Goal: Information Seeking & Learning: Understand process/instructions

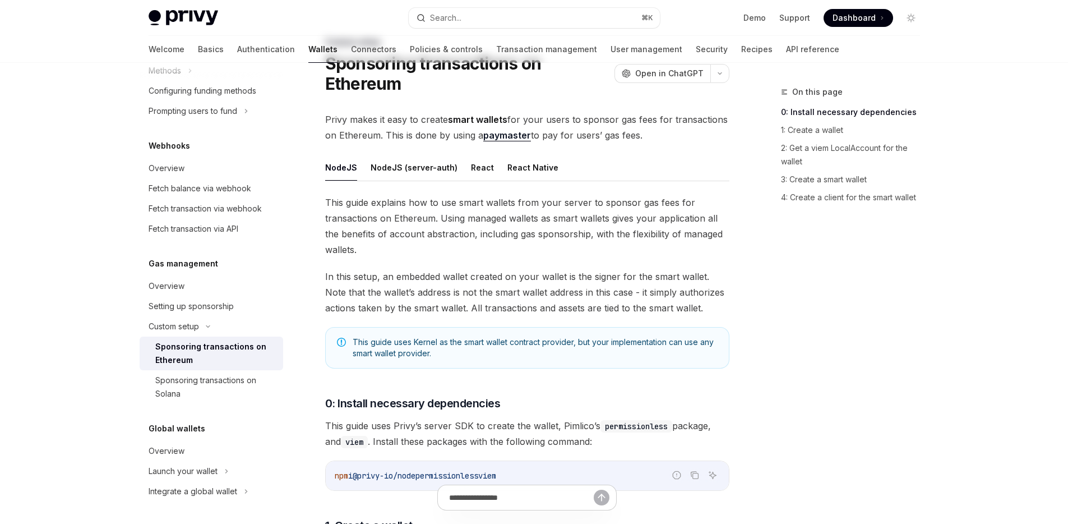
scroll to position [112, 0]
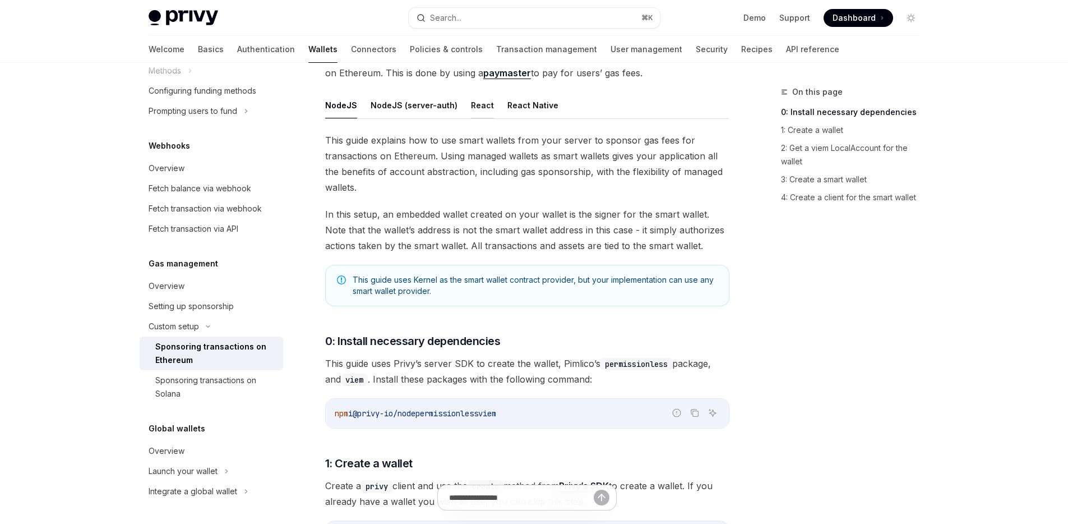
click at [475, 109] on button "React" at bounding box center [482, 105] width 23 height 26
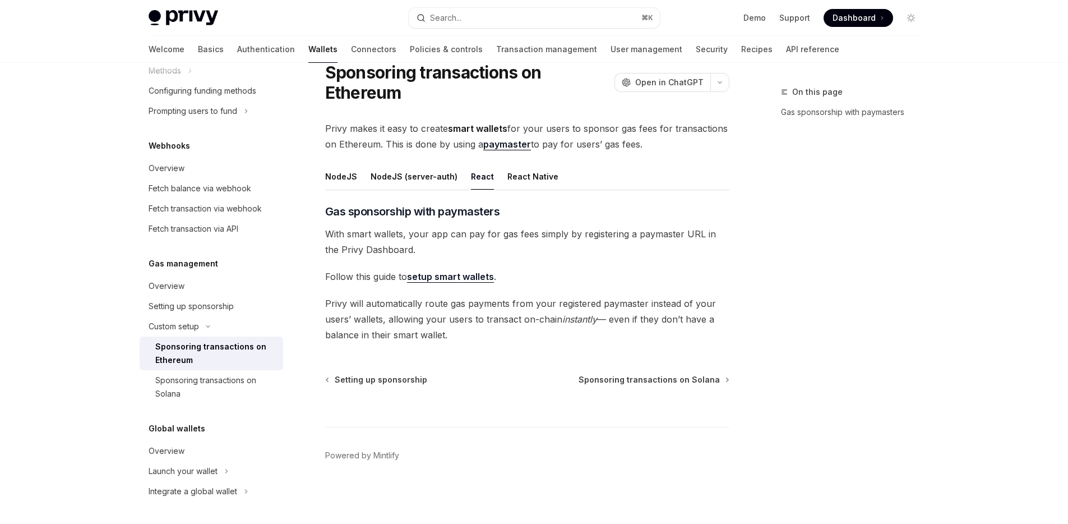
scroll to position [41, 0]
click at [475, 272] on link "setup smart wallets" at bounding box center [450, 277] width 87 height 12
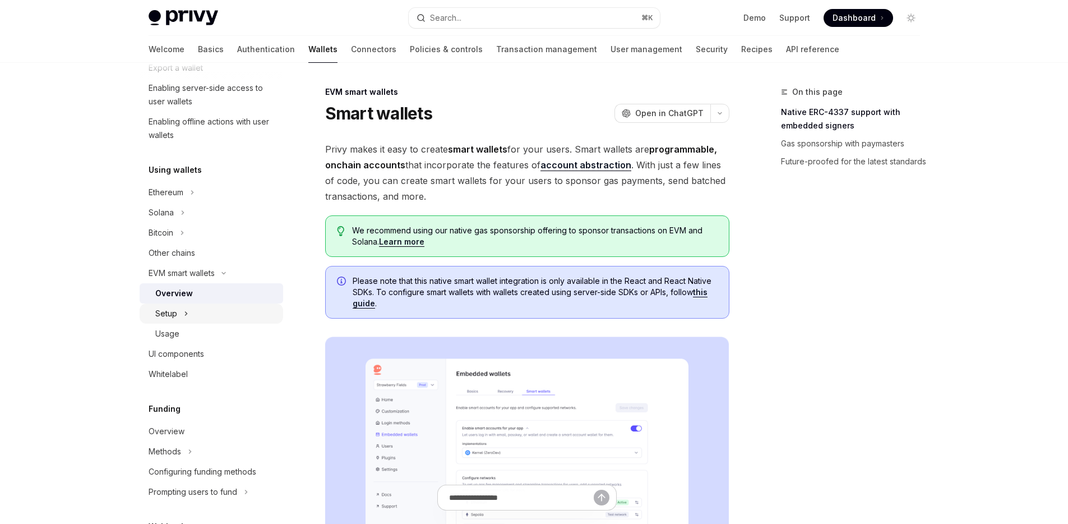
click at [185, 309] on icon at bounding box center [186, 313] width 4 height 13
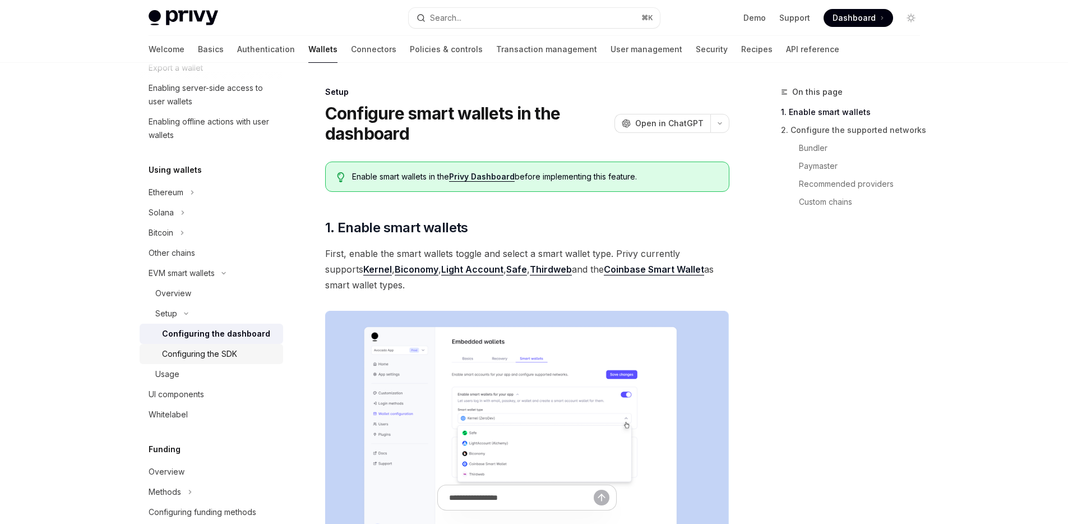
click at [204, 347] on div "Configuring the SDK" at bounding box center [199, 353] width 75 height 13
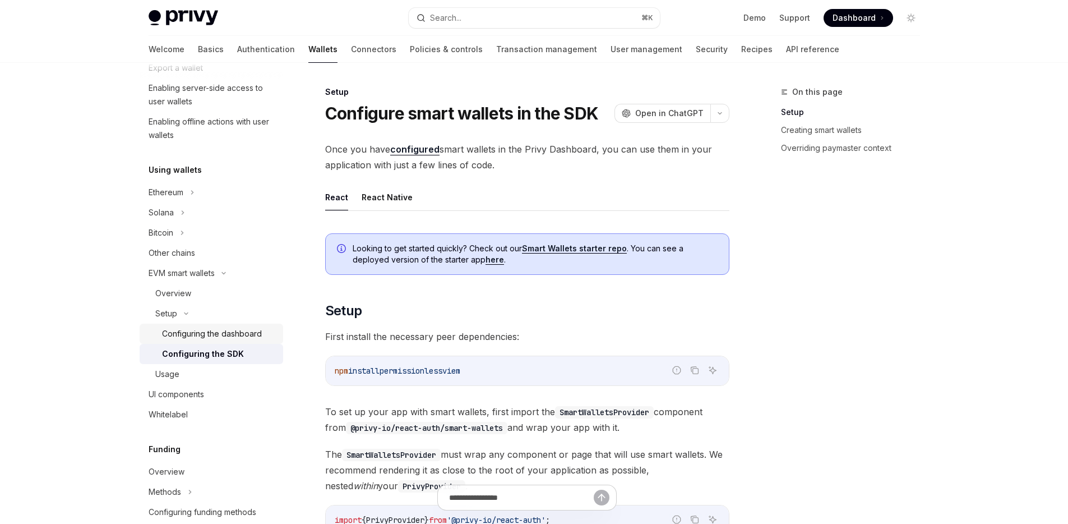
click at [211, 337] on div "Configuring the dashboard" at bounding box center [212, 333] width 100 height 13
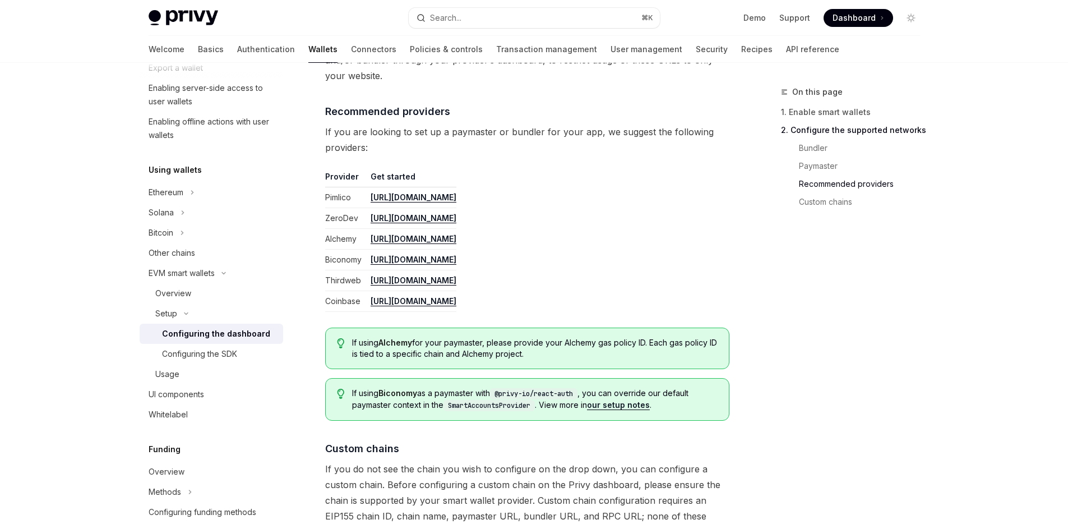
scroll to position [1441, 0]
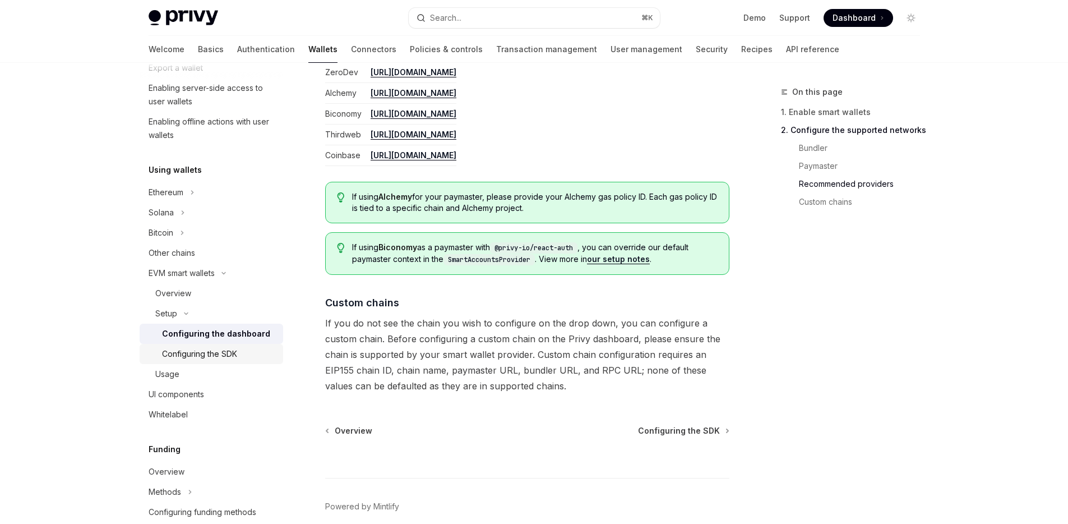
click at [217, 355] on div "Configuring the SDK" at bounding box center [199, 353] width 75 height 13
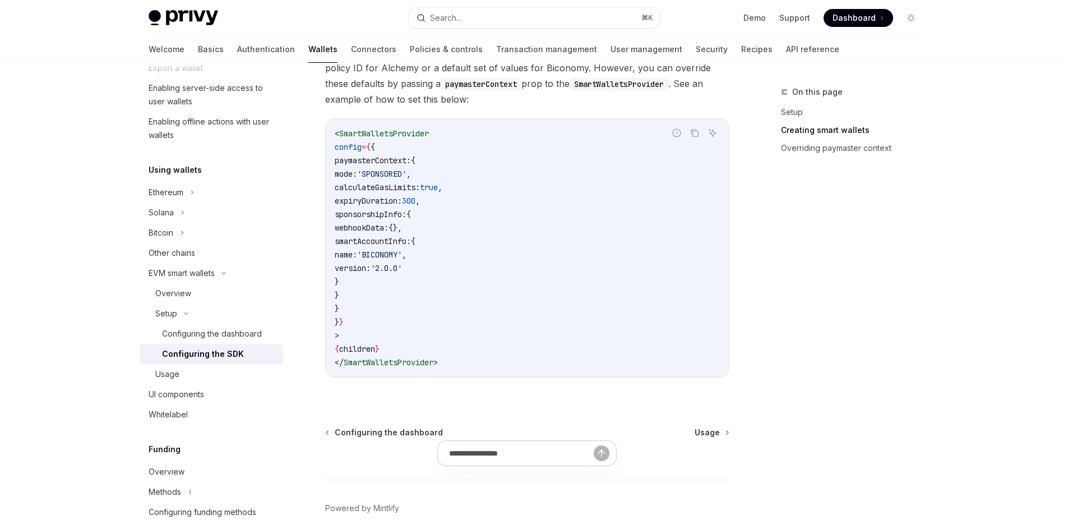
scroll to position [953, 0]
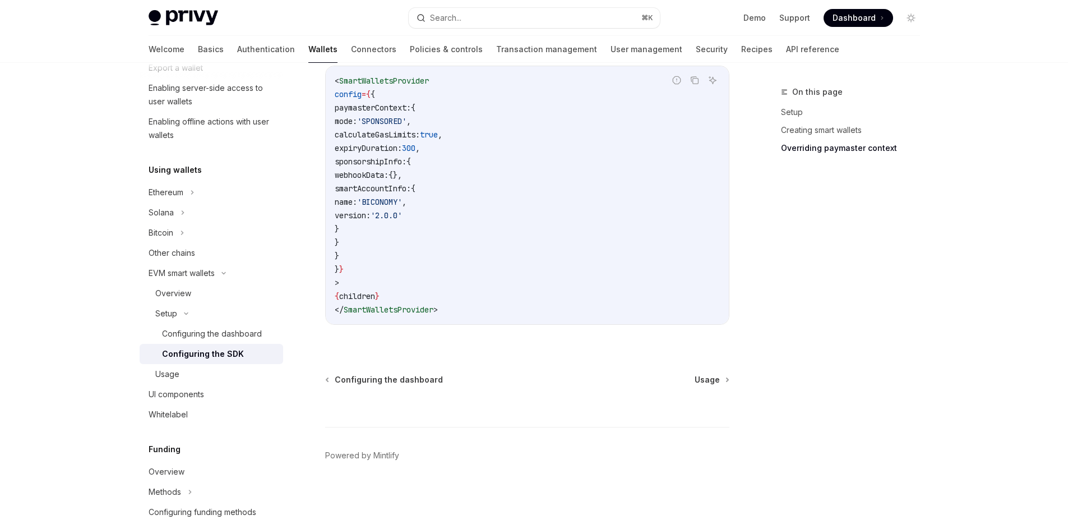
click at [696, 385] on div at bounding box center [527, 405] width 404 height 41
click at [702, 381] on span "Usage" at bounding box center [707, 379] width 25 height 11
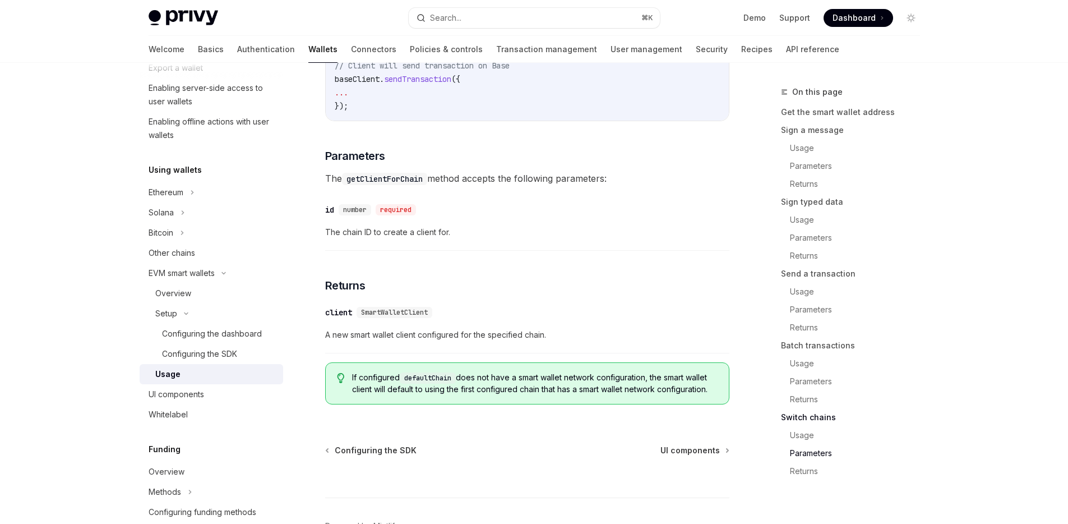
scroll to position [3459, 0]
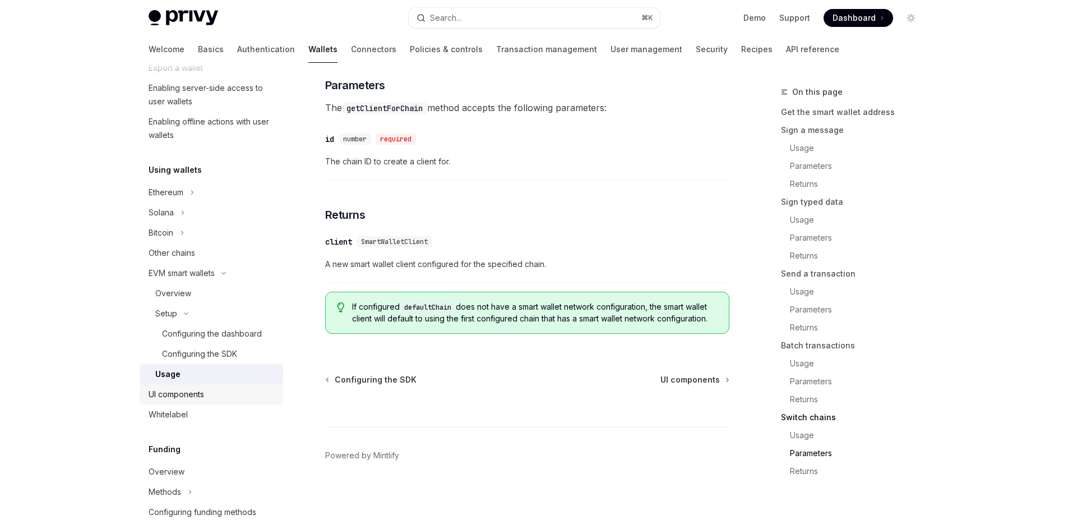
click at [199, 386] on link "UI components" at bounding box center [212, 394] width 144 height 20
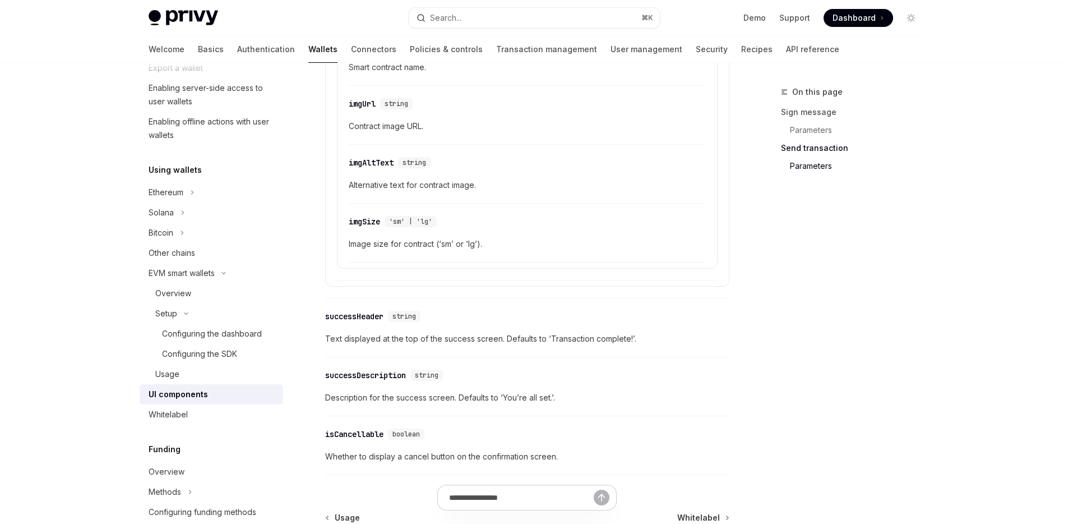
scroll to position [1996, 0]
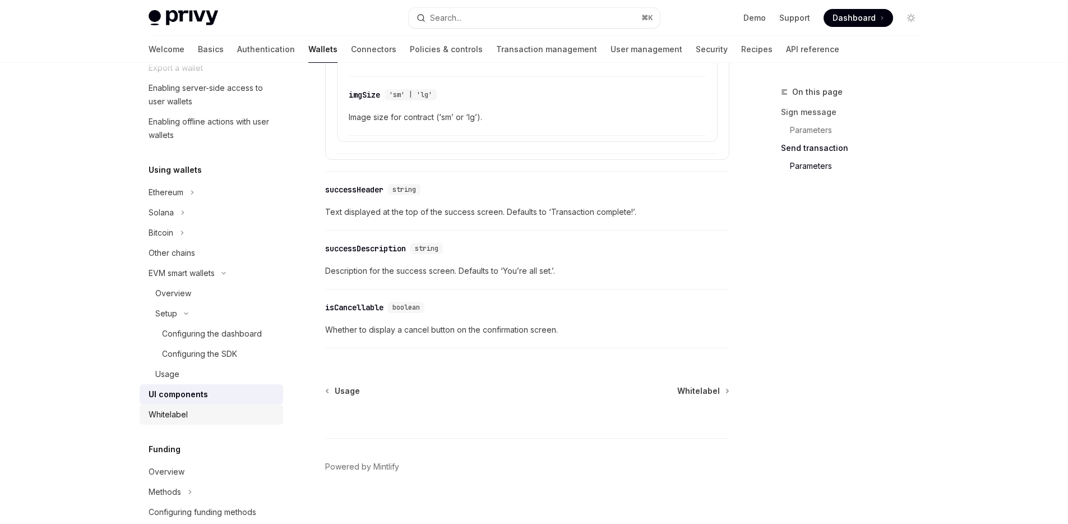
click at [189, 417] on div "Whitelabel" at bounding box center [213, 414] width 128 height 13
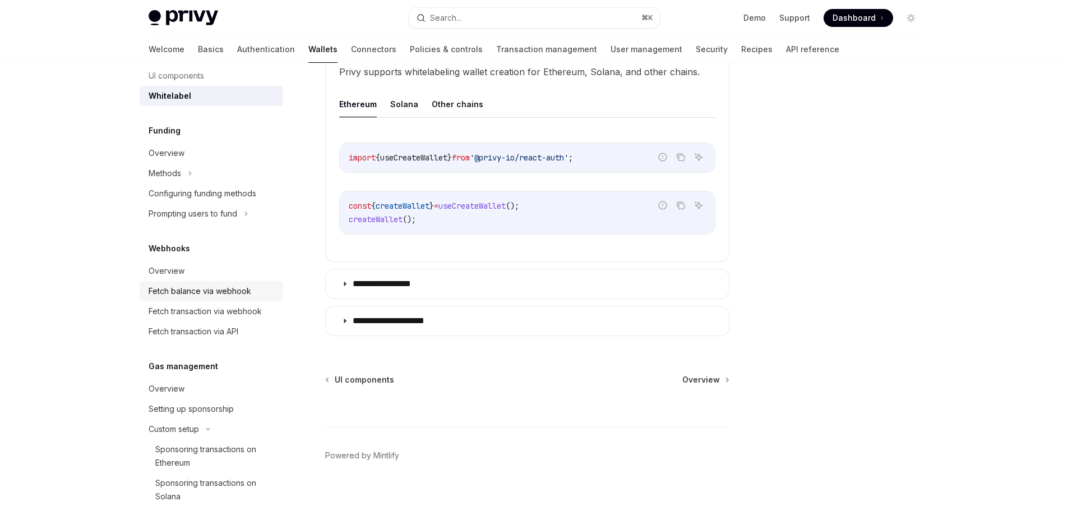
scroll to position [506, 0]
click at [230, 293] on div "Fetch balance via webhook" at bounding box center [200, 290] width 103 height 13
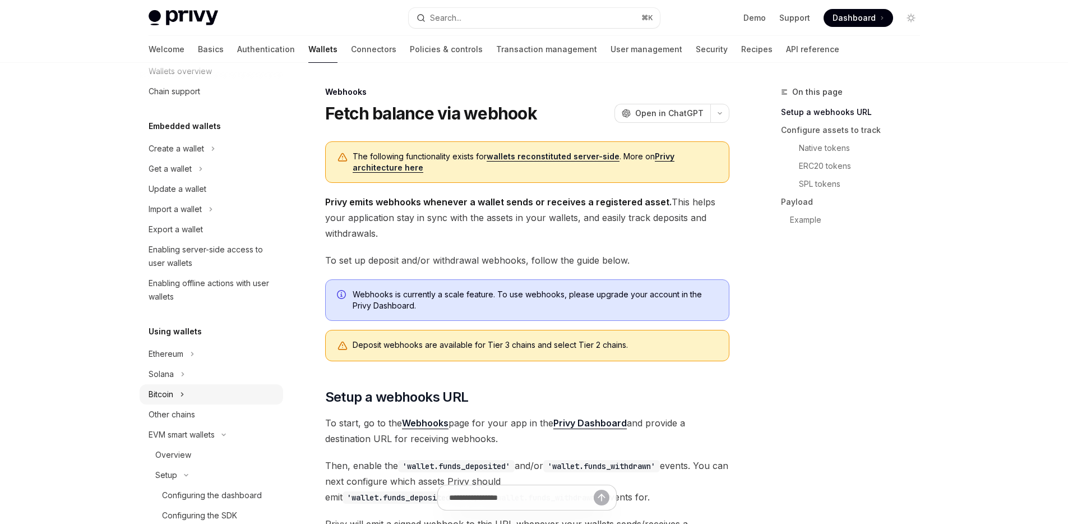
scroll to position [28, 0]
click at [180, 389] on icon at bounding box center [182, 391] width 4 height 13
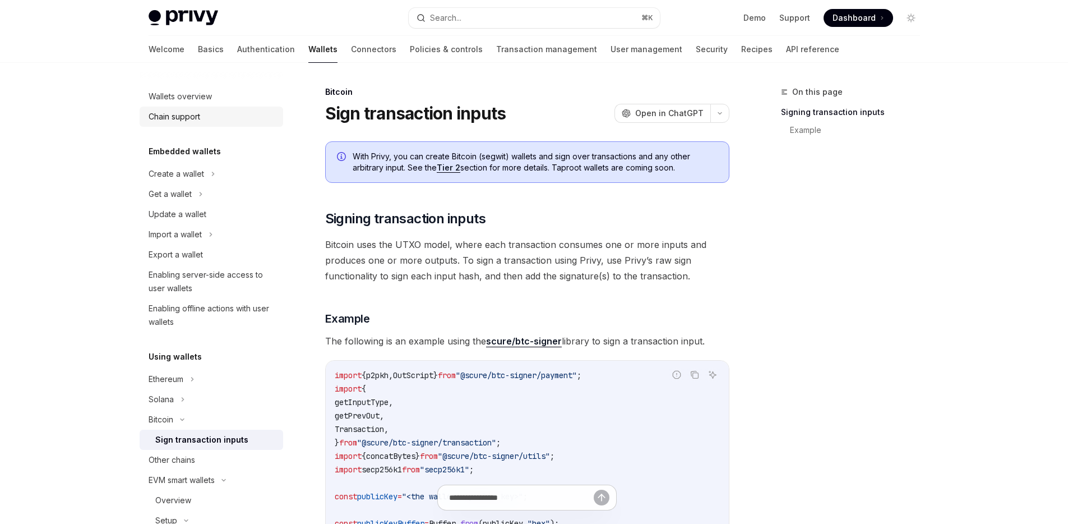
click at [195, 120] on div "Chain support" at bounding box center [175, 116] width 52 height 13
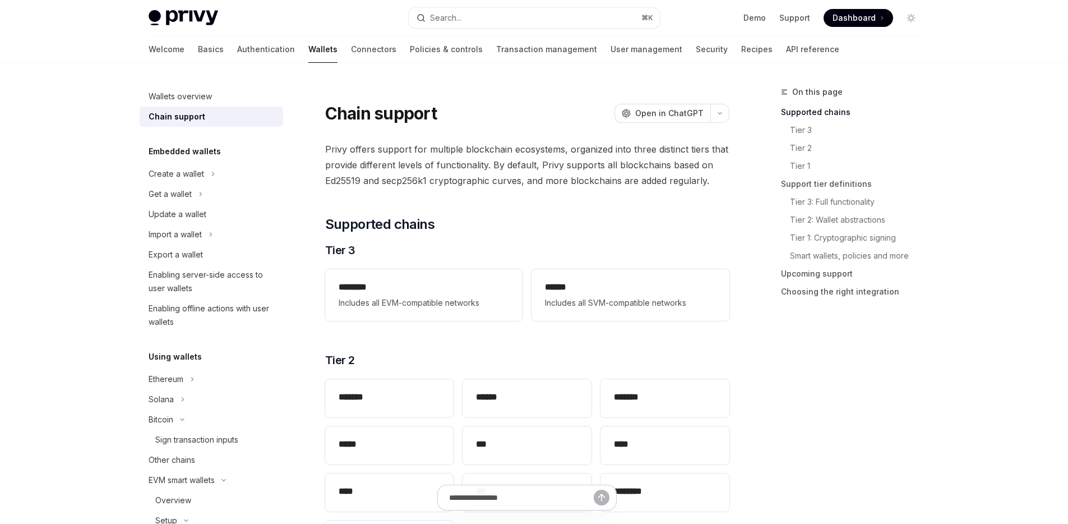
click at [197, 15] on img at bounding box center [184, 18] width 70 height 16
type textarea "*"
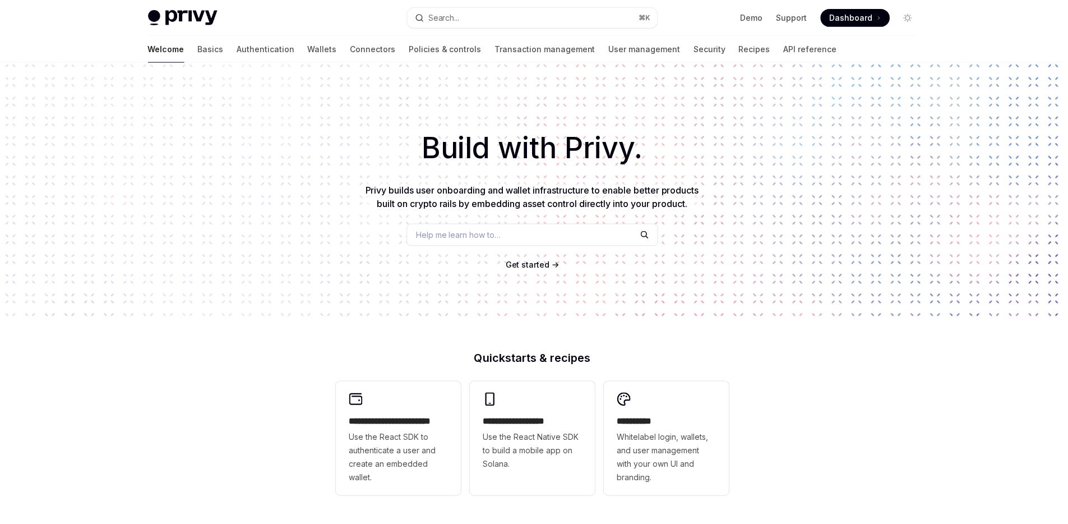
click at [461, 19] on div "Search..." at bounding box center [445, 17] width 31 height 13
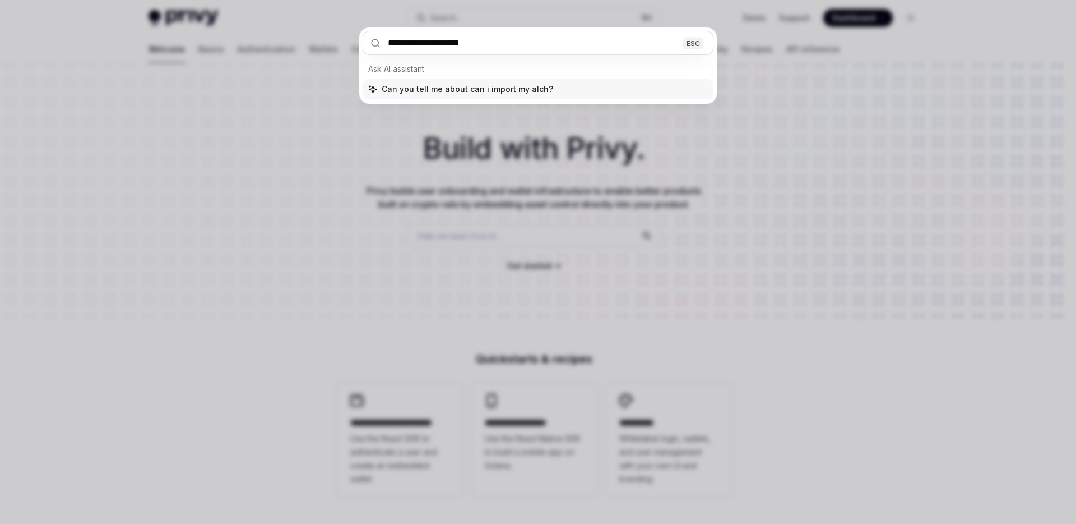
type input "**********"
type textarea "*"
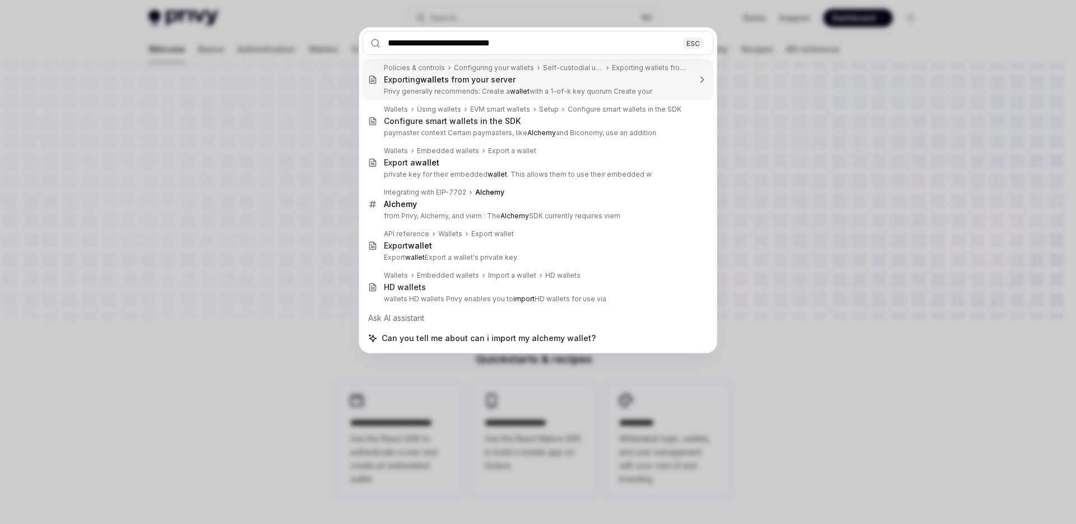
type input "**********"
type textarea "*"
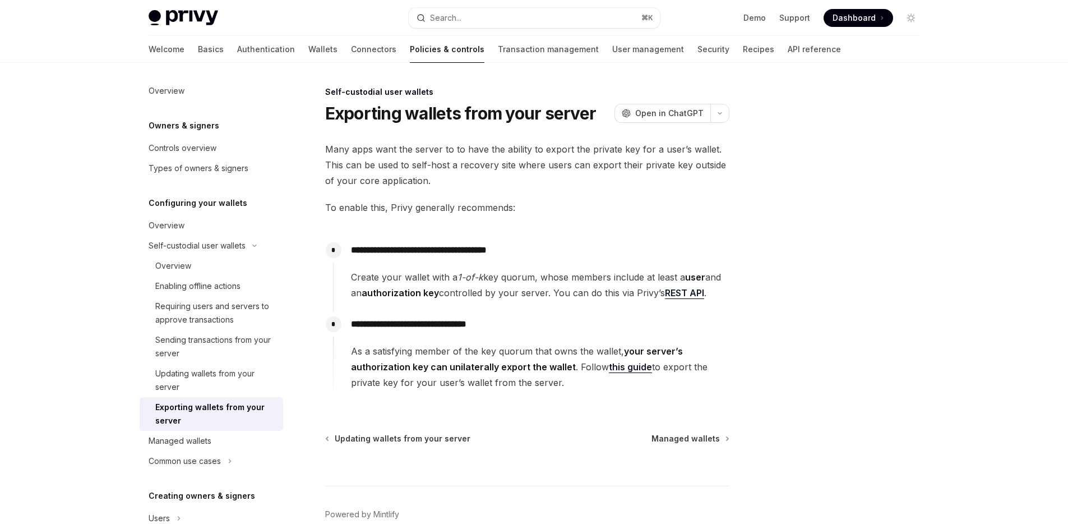
scroll to position [59, 0]
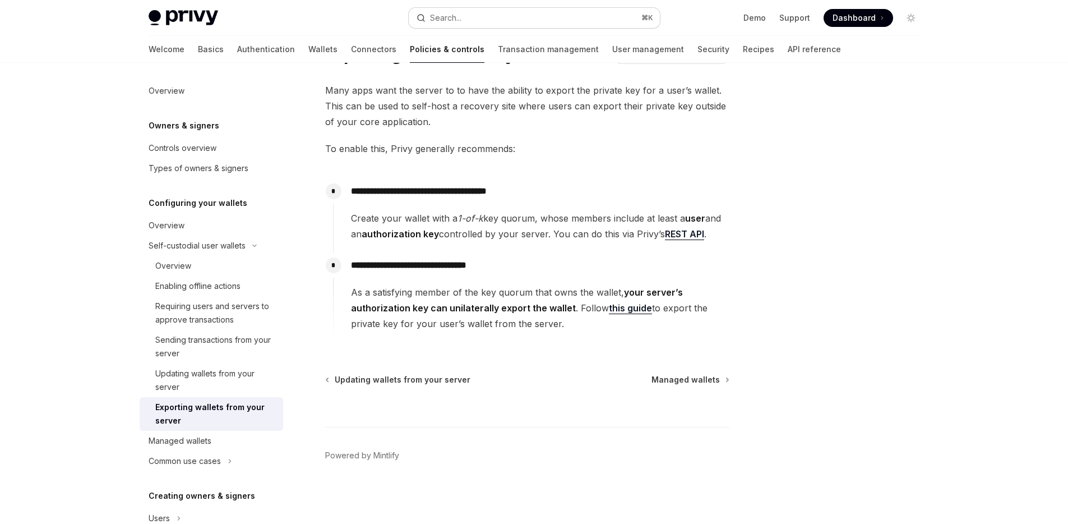
click at [451, 22] on div "Search..." at bounding box center [445, 17] width 31 height 13
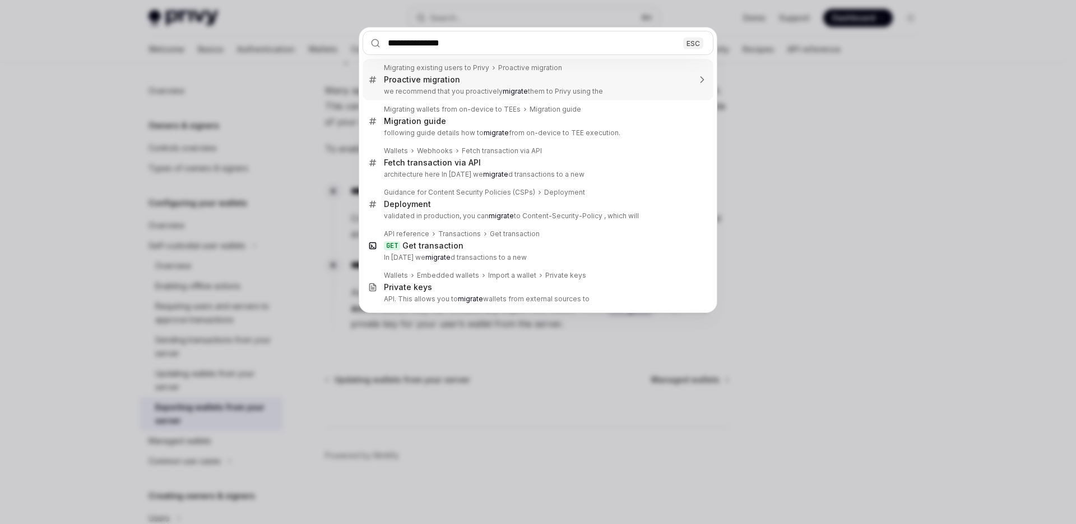
type input "**********"
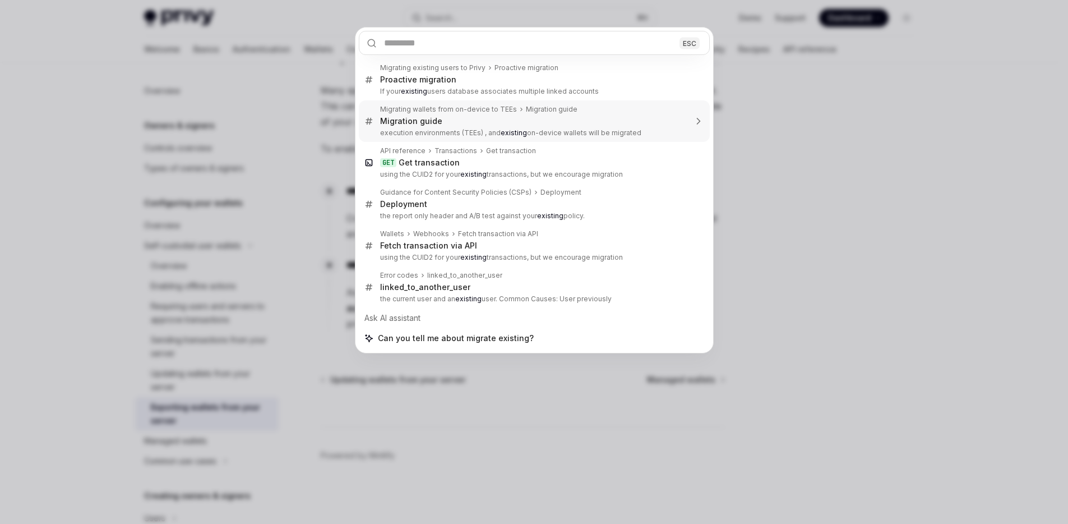
type textarea "*"
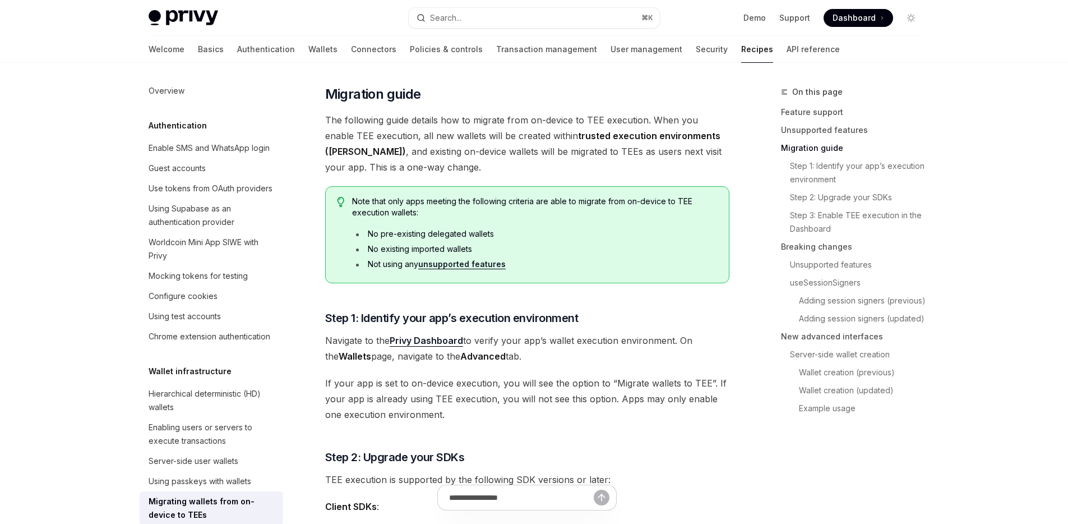
scroll to position [255, 0]
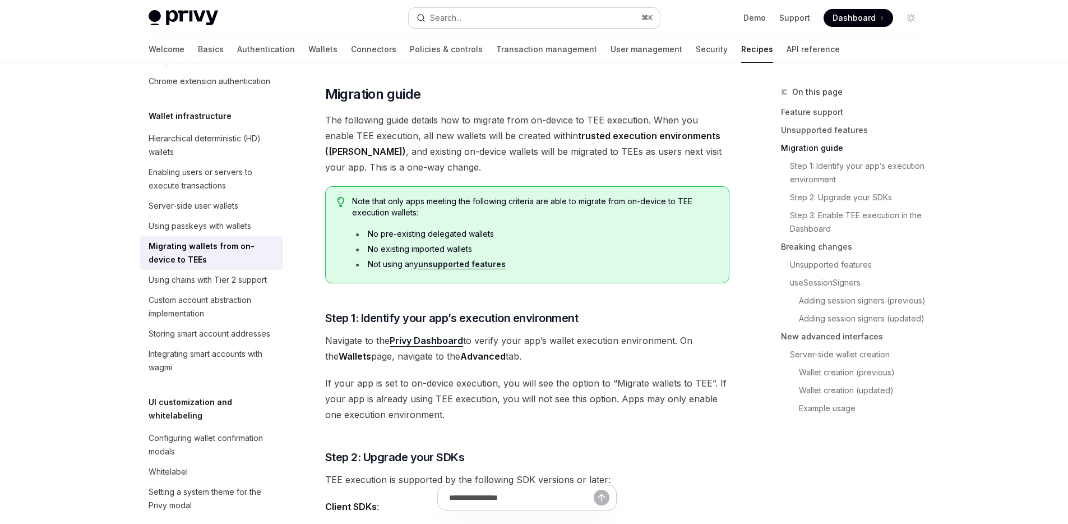
click at [490, 16] on button "Search... ⌘ K" at bounding box center [534, 18] width 251 height 20
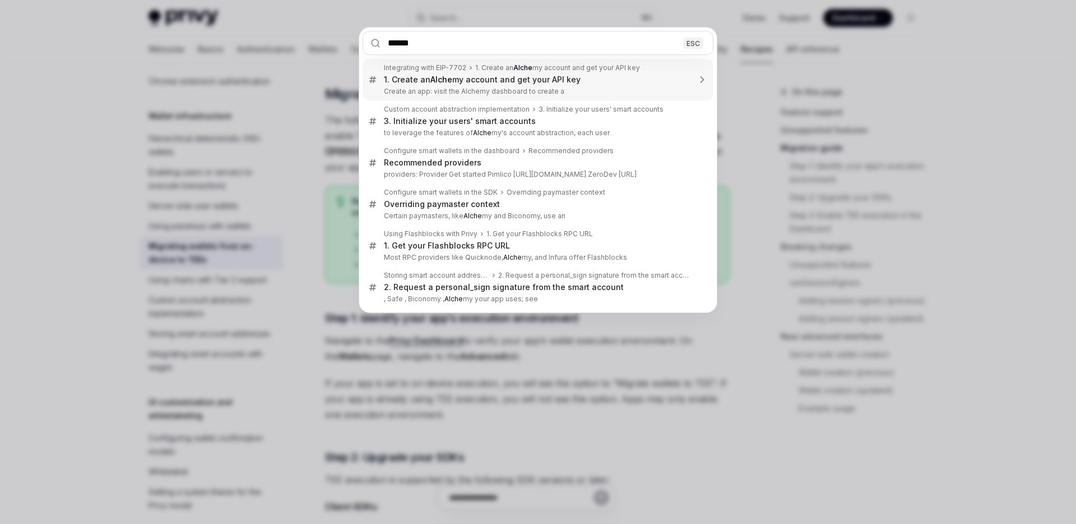
type input "*******"
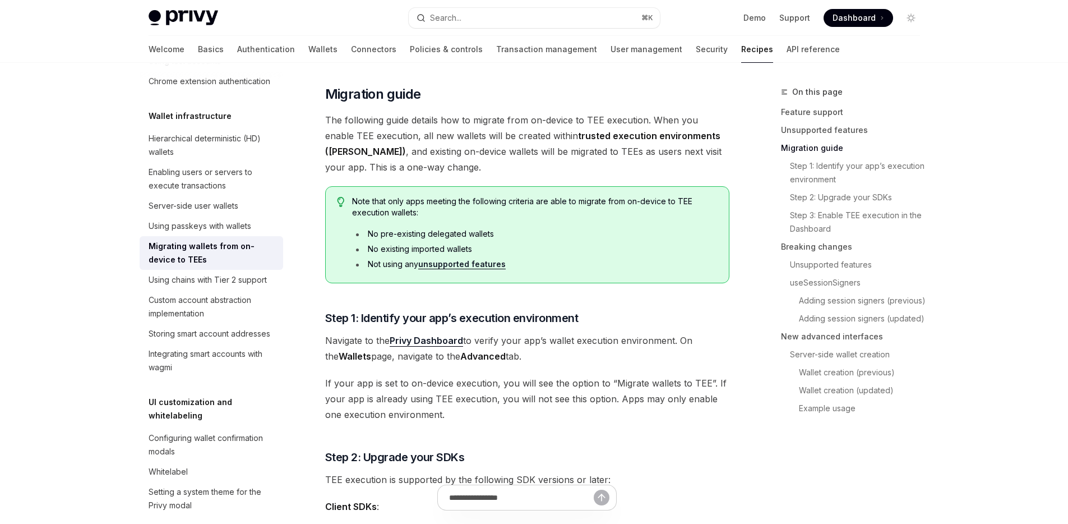
type textarea "*"
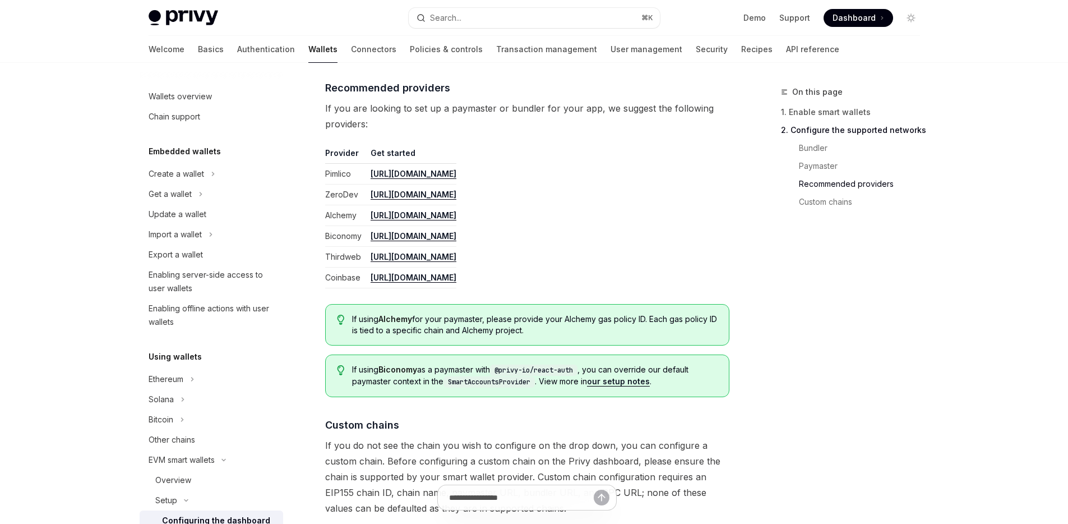
click at [456, 244] on td "[URL][DOMAIN_NAME]" at bounding box center [411, 236] width 90 height 21
